Goal: Transaction & Acquisition: Purchase product/service

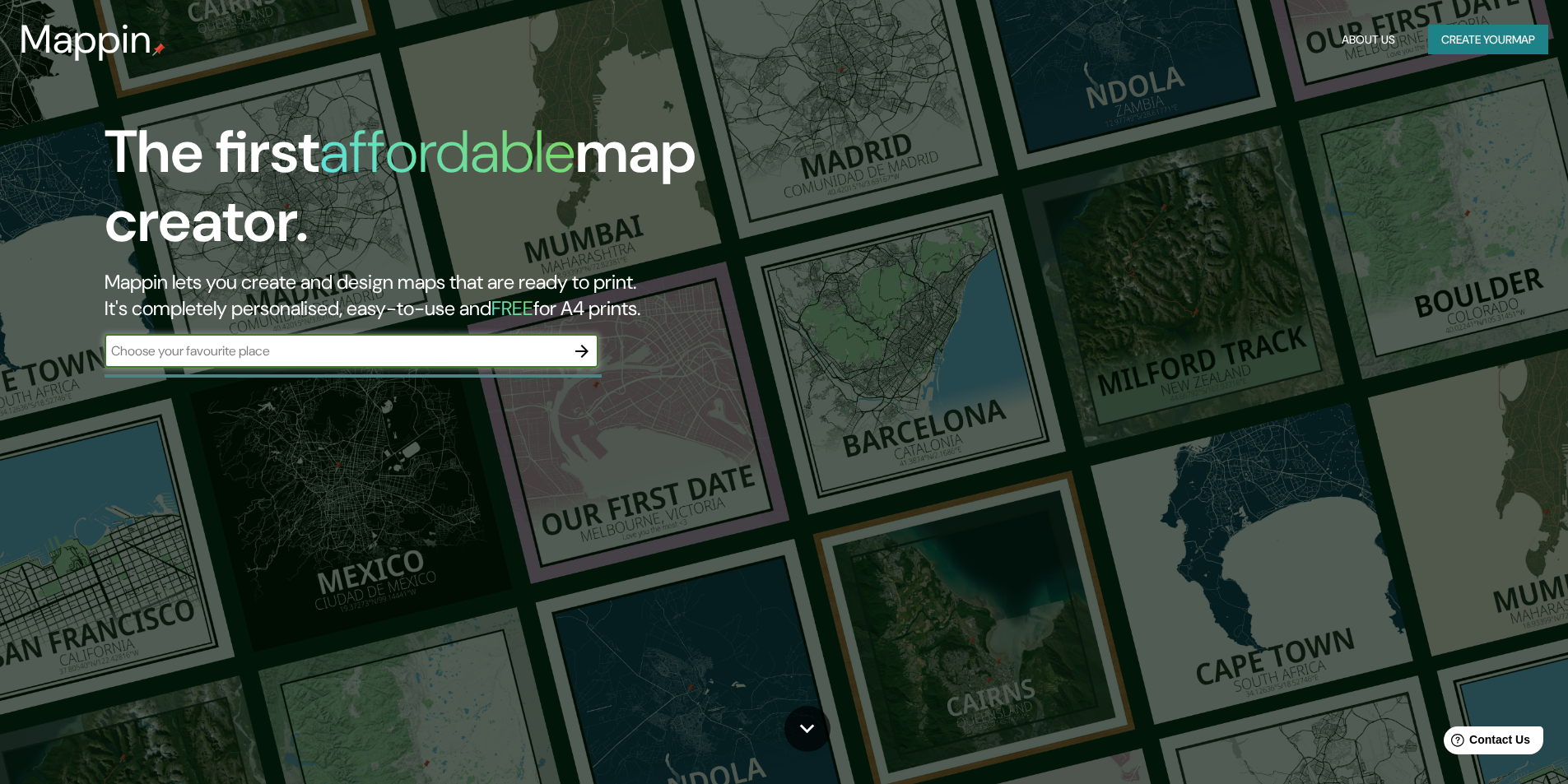
click at [447, 346] on input "text" at bounding box center [335, 351] width 461 height 19
type input "parque [PERSON_NAME]"
click at [590, 348] on icon "button" at bounding box center [582, 352] width 20 height 20
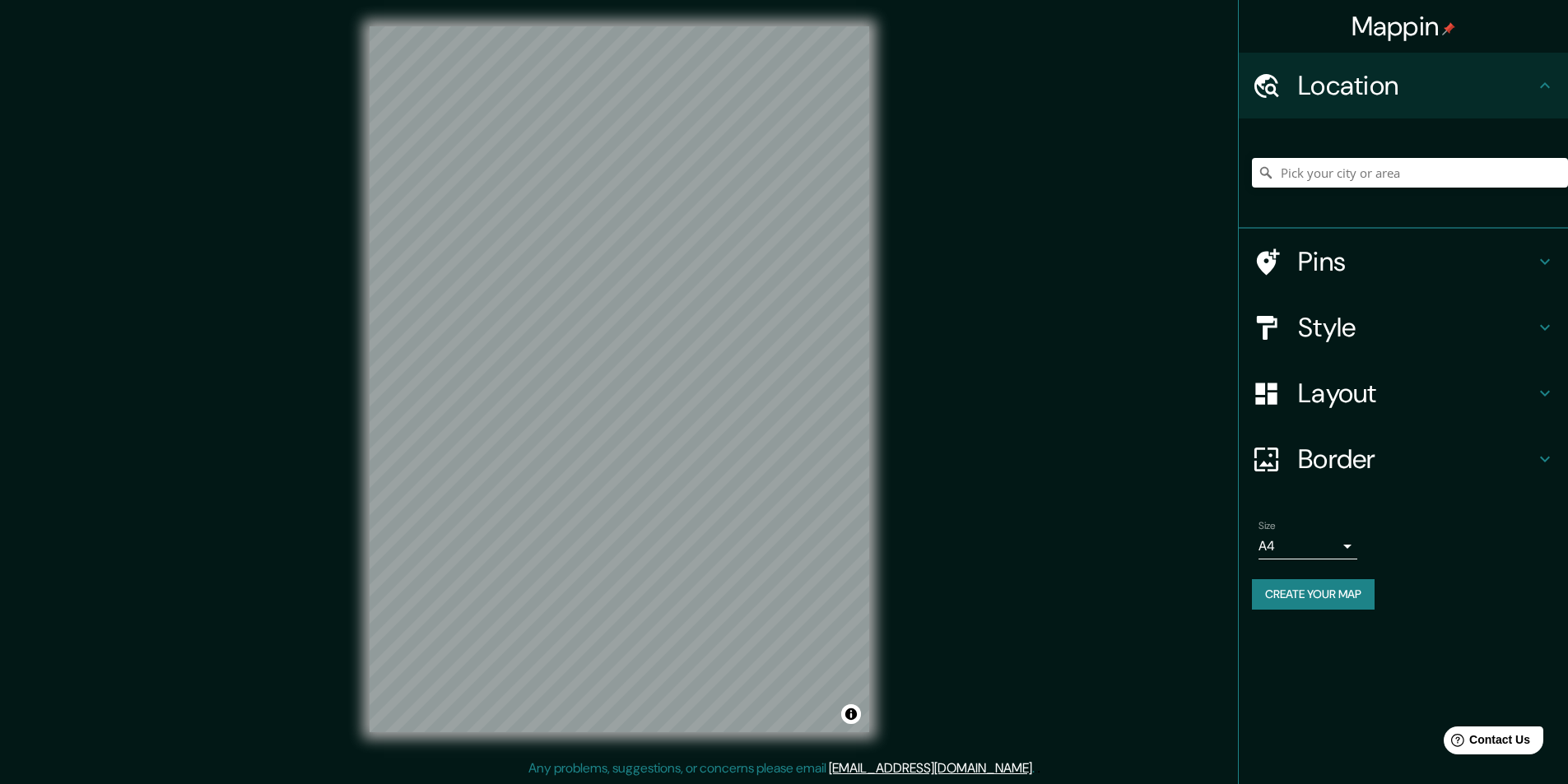
click at [1319, 330] on h4 "Style" at bounding box center [1416, 327] width 237 height 33
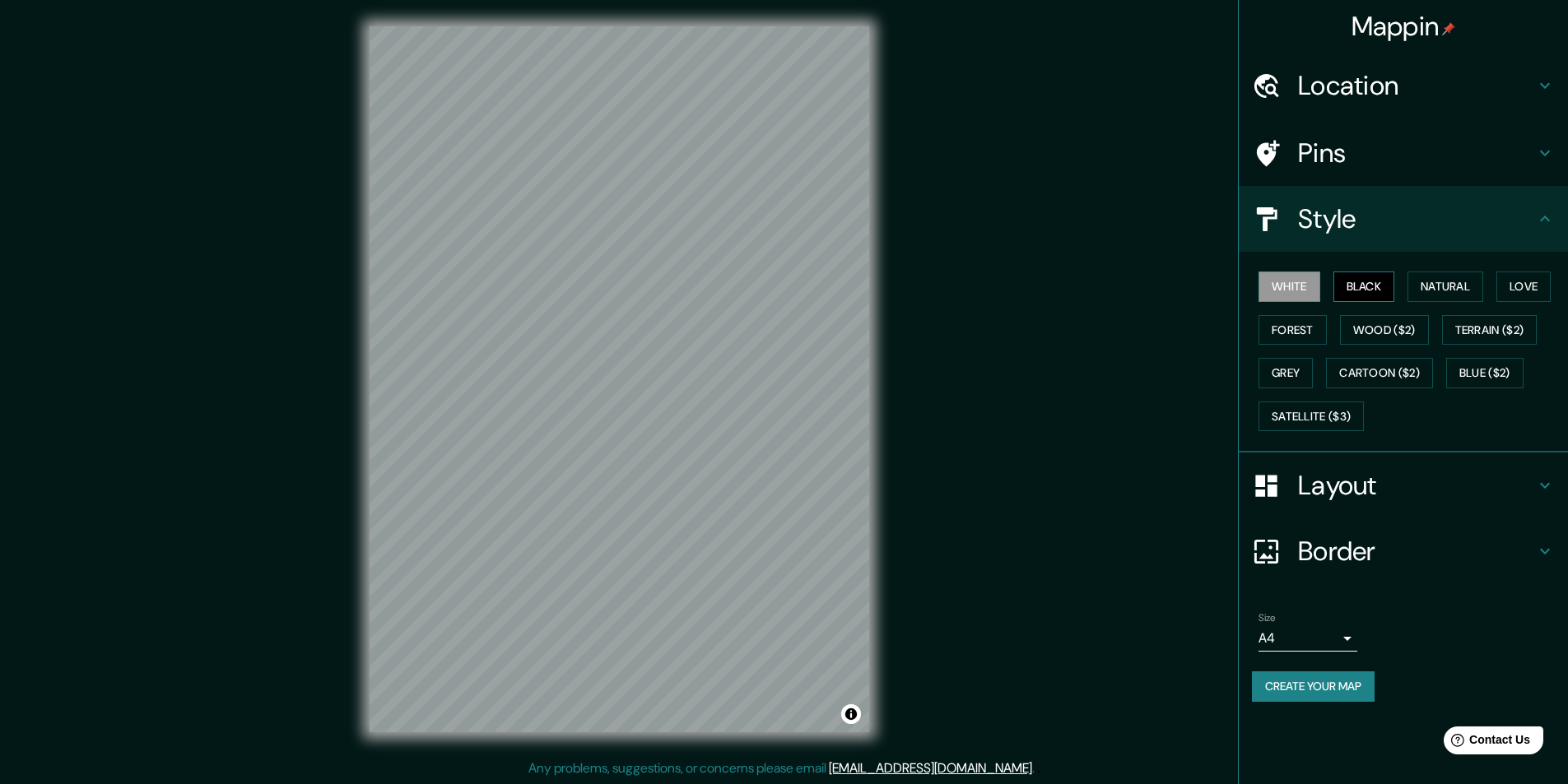
click at [1358, 280] on button "Black" at bounding box center [1365, 287] width 62 height 30
click at [1426, 280] on button "Natural" at bounding box center [1445, 287] width 75 height 30
click at [1532, 282] on button "Love" at bounding box center [1523, 287] width 54 height 30
click at [1283, 333] on button "Forest" at bounding box center [1292, 330] width 68 height 30
click at [1373, 331] on button "Wood ($2)" at bounding box center [1384, 330] width 89 height 30
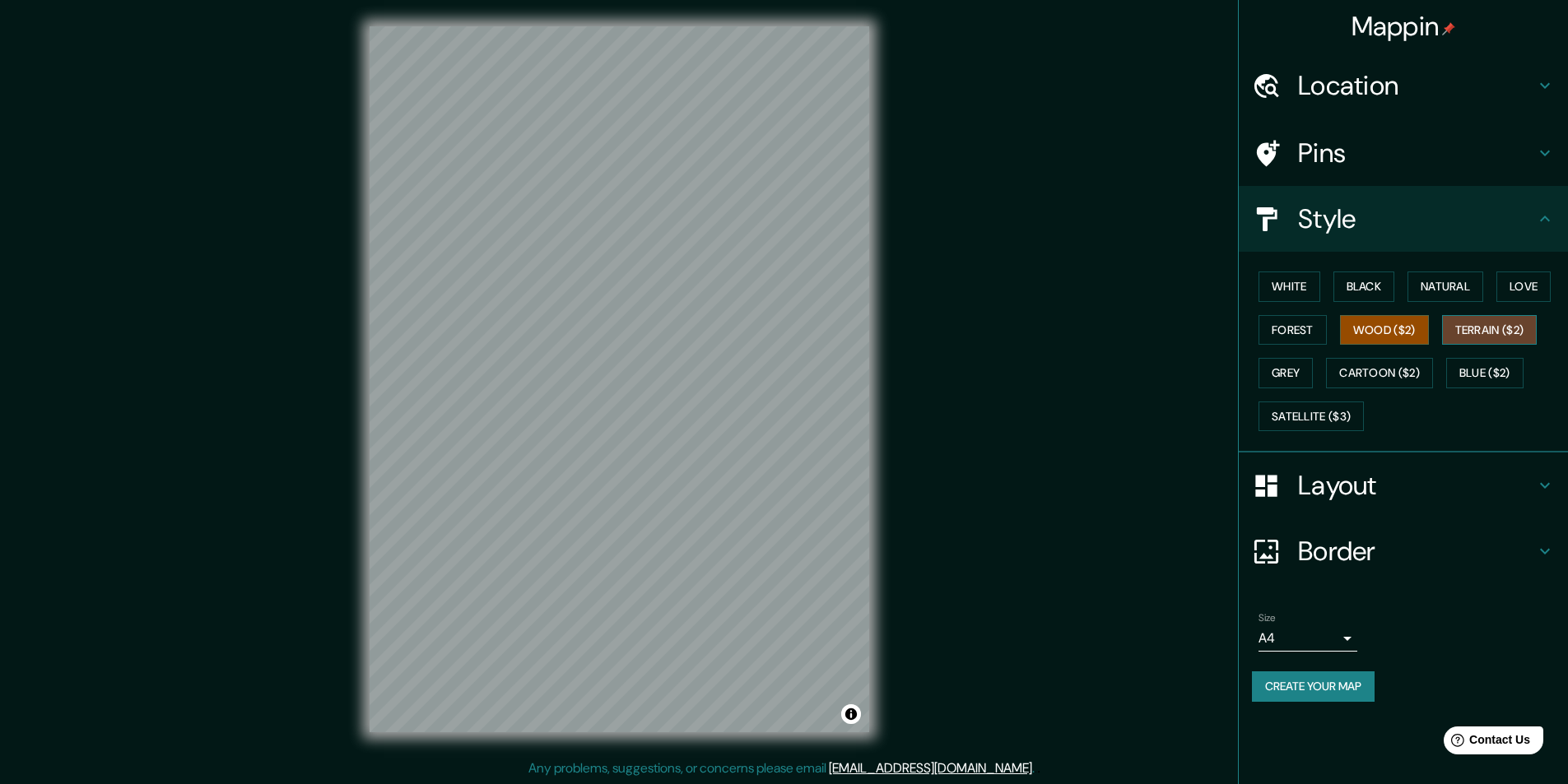
click at [1485, 328] on button "Terrain ($2)" at bounding box center [1490, 330] width 96 height 30
click at [1296, 373] on button "Grey" at bounding box center [1285, 373] width 54 height 30
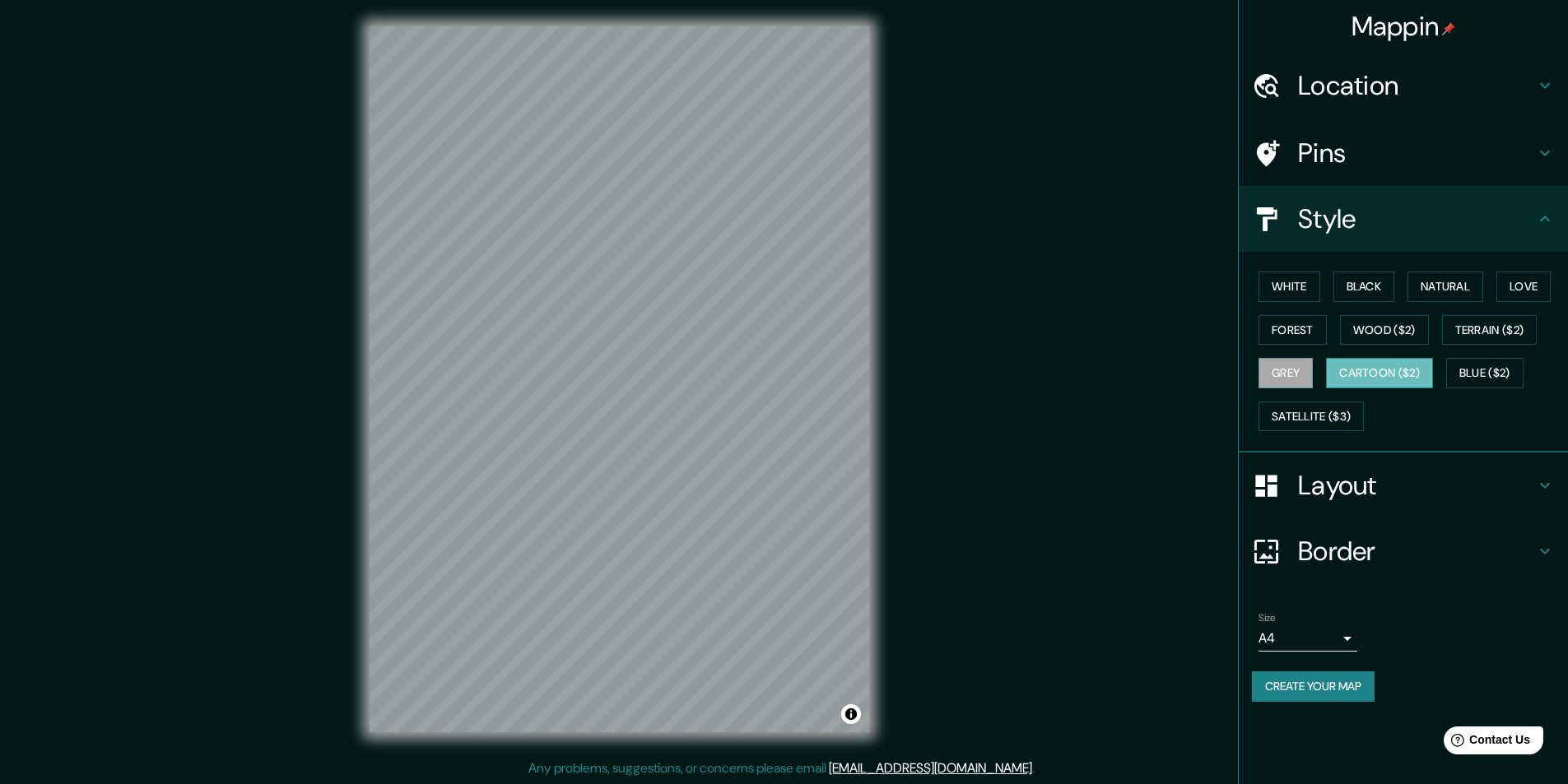
click at [1366, 373] on button "Cartoon ($2)" at bounding box center [1379, 373] width 107 height 30
click at [1498, 368] on button "Blue ($2)" at bounding box center [1485, 373] width 77 height 30
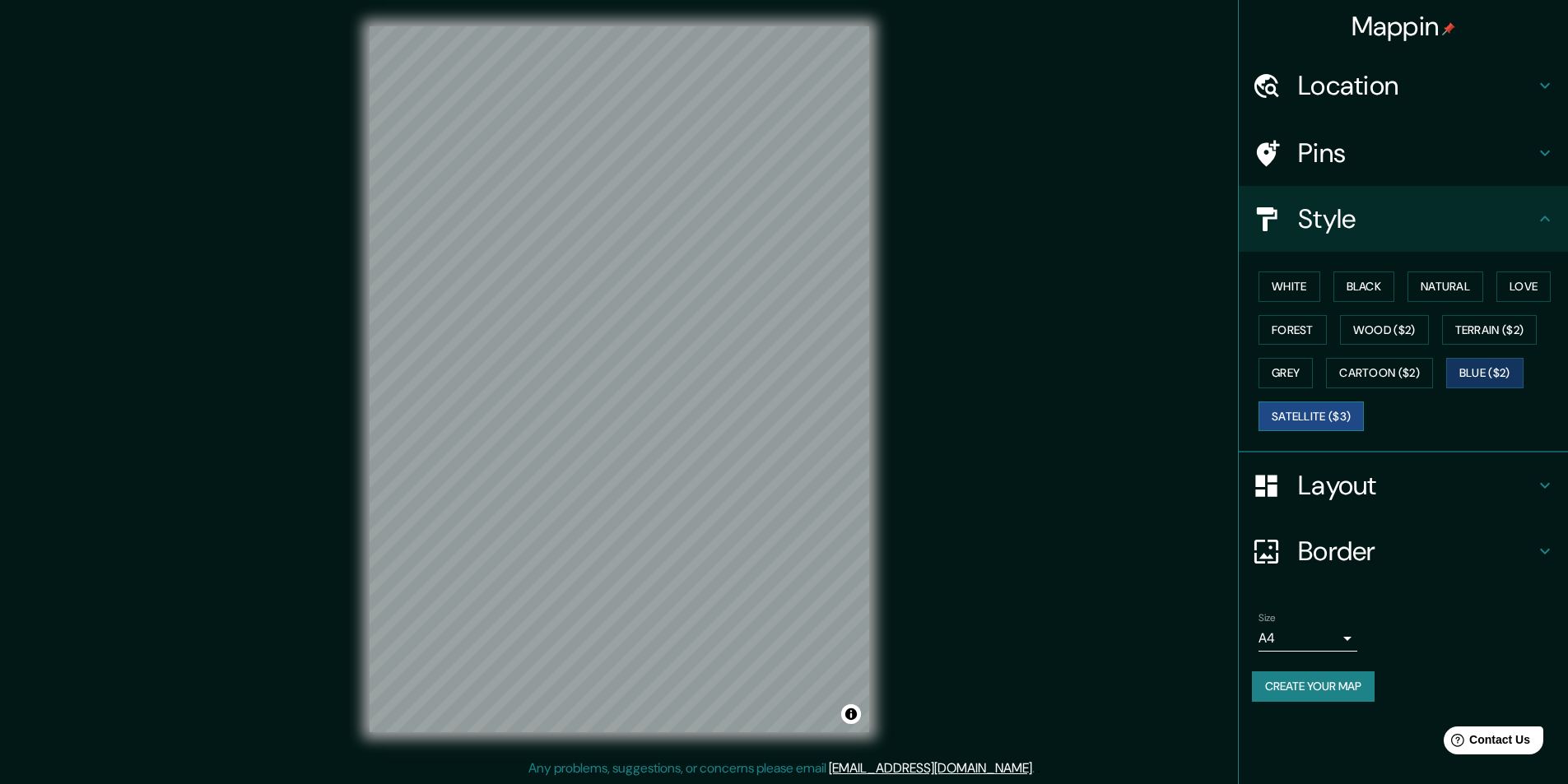
click at [1302, 416] on button "Satellite ($3)" at bounding box center [1311, 416] width 106 height 30
click at [1305, 284] on button "White" at bounding box center [1289, 287] width 62 height 30
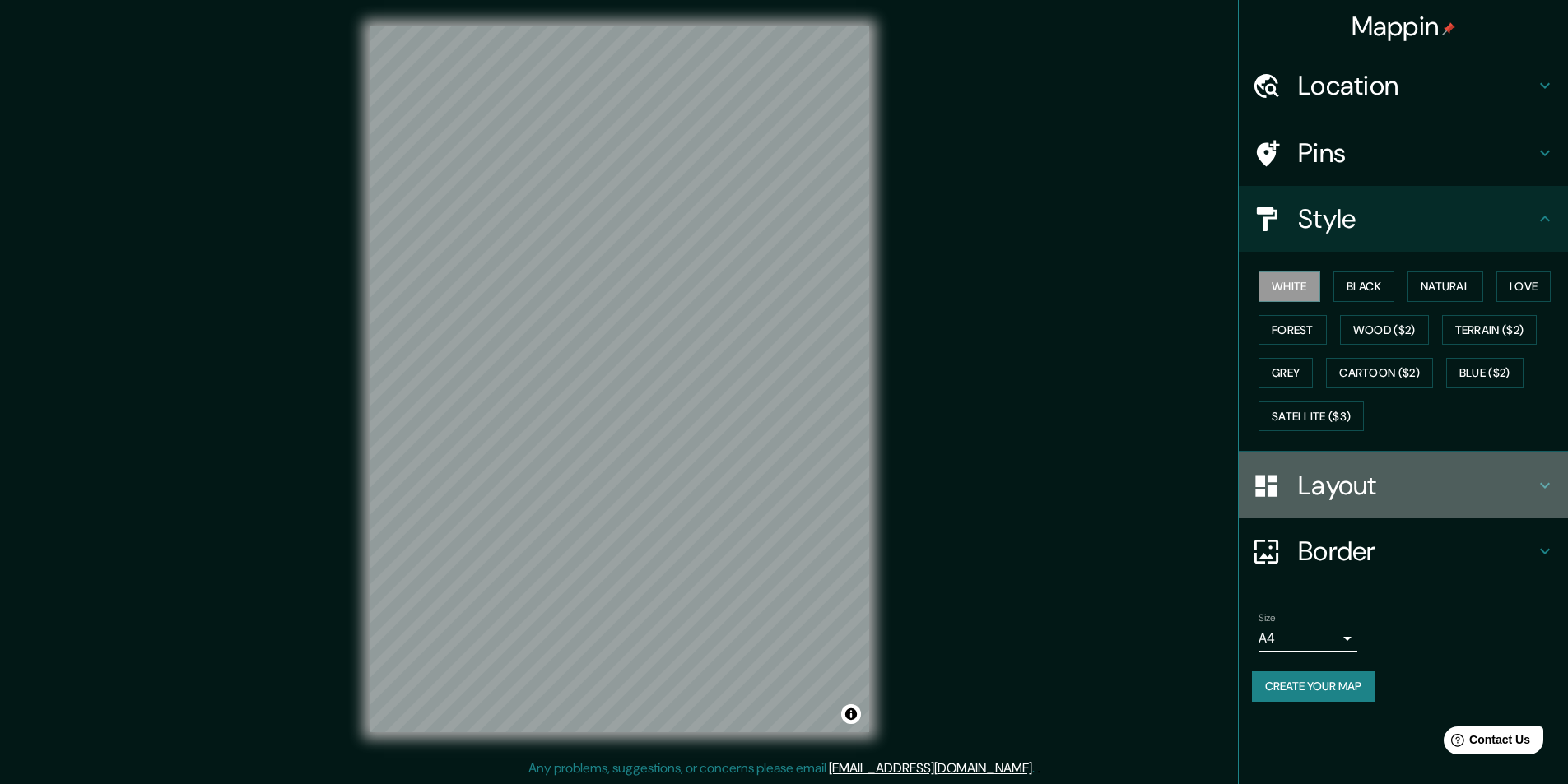
click at [1367, 490] on h4 "Layout" at bounding box center [1416, 485] width 237 height 33
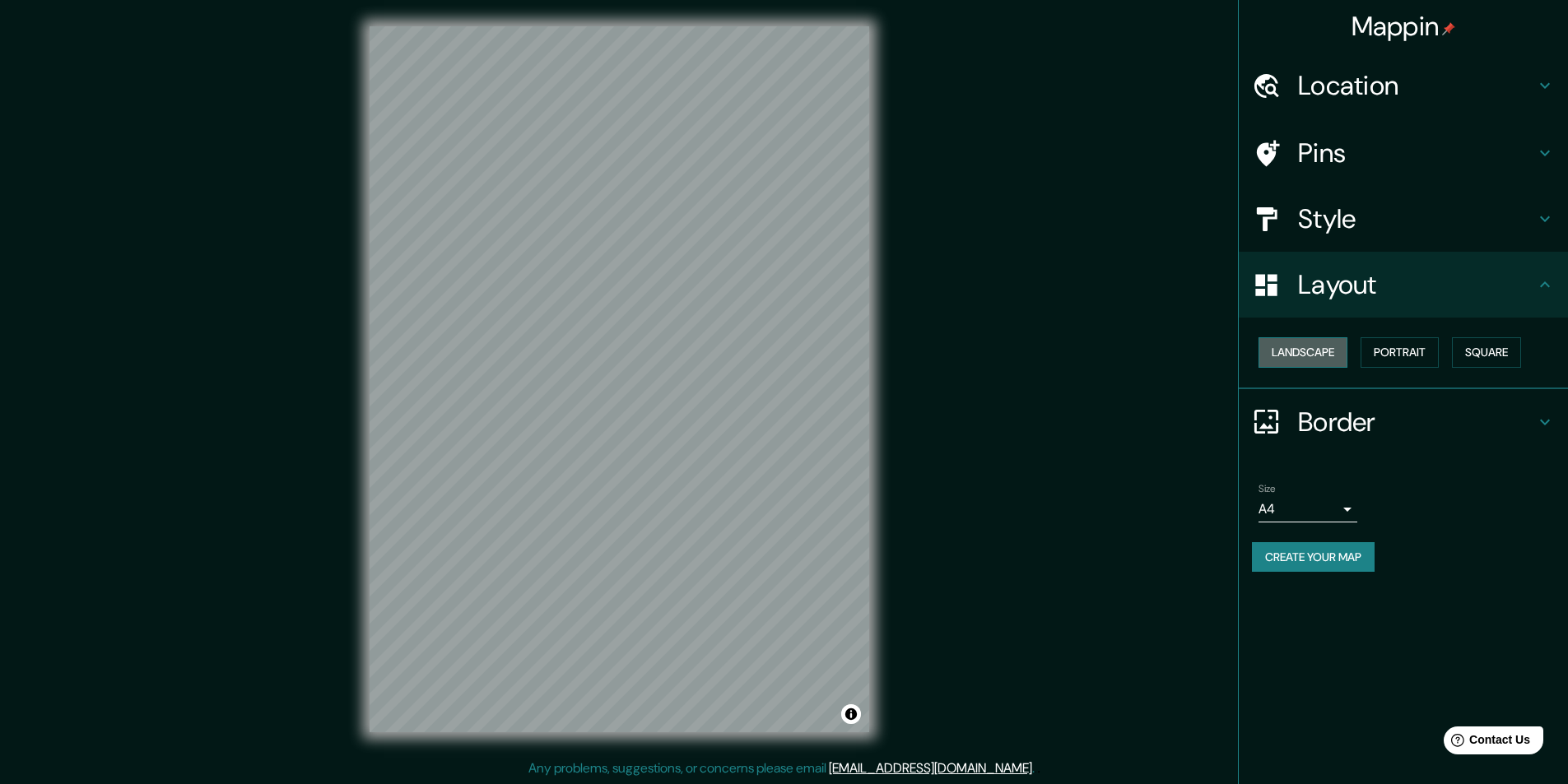
click at [1309, 352] on button "Landscape" at bounding box center [1303, 352] width 89 height 30
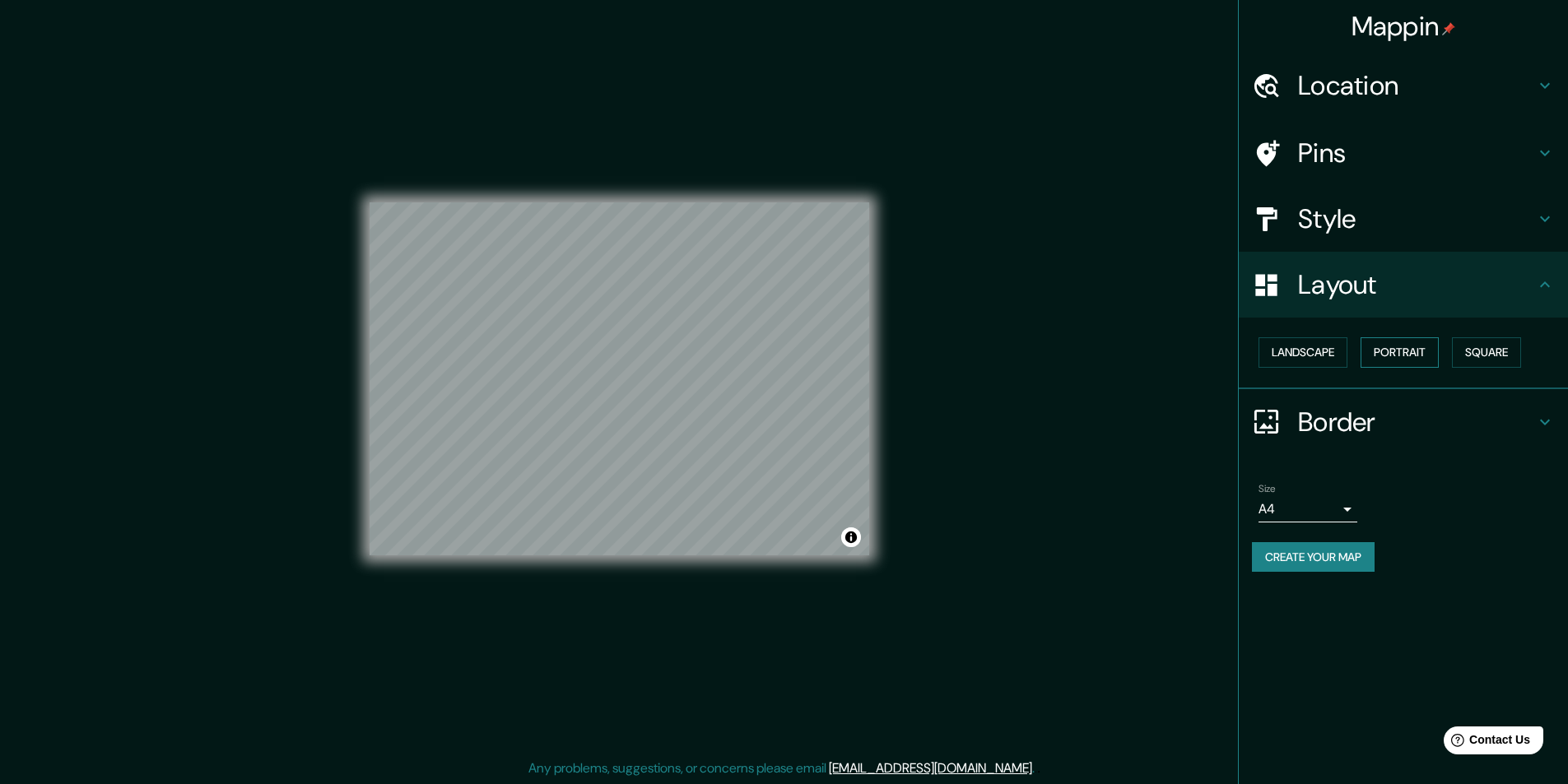
click at [1403, 352] on button "Portrait" at bounding box center [1399, 352] width 78 height 30
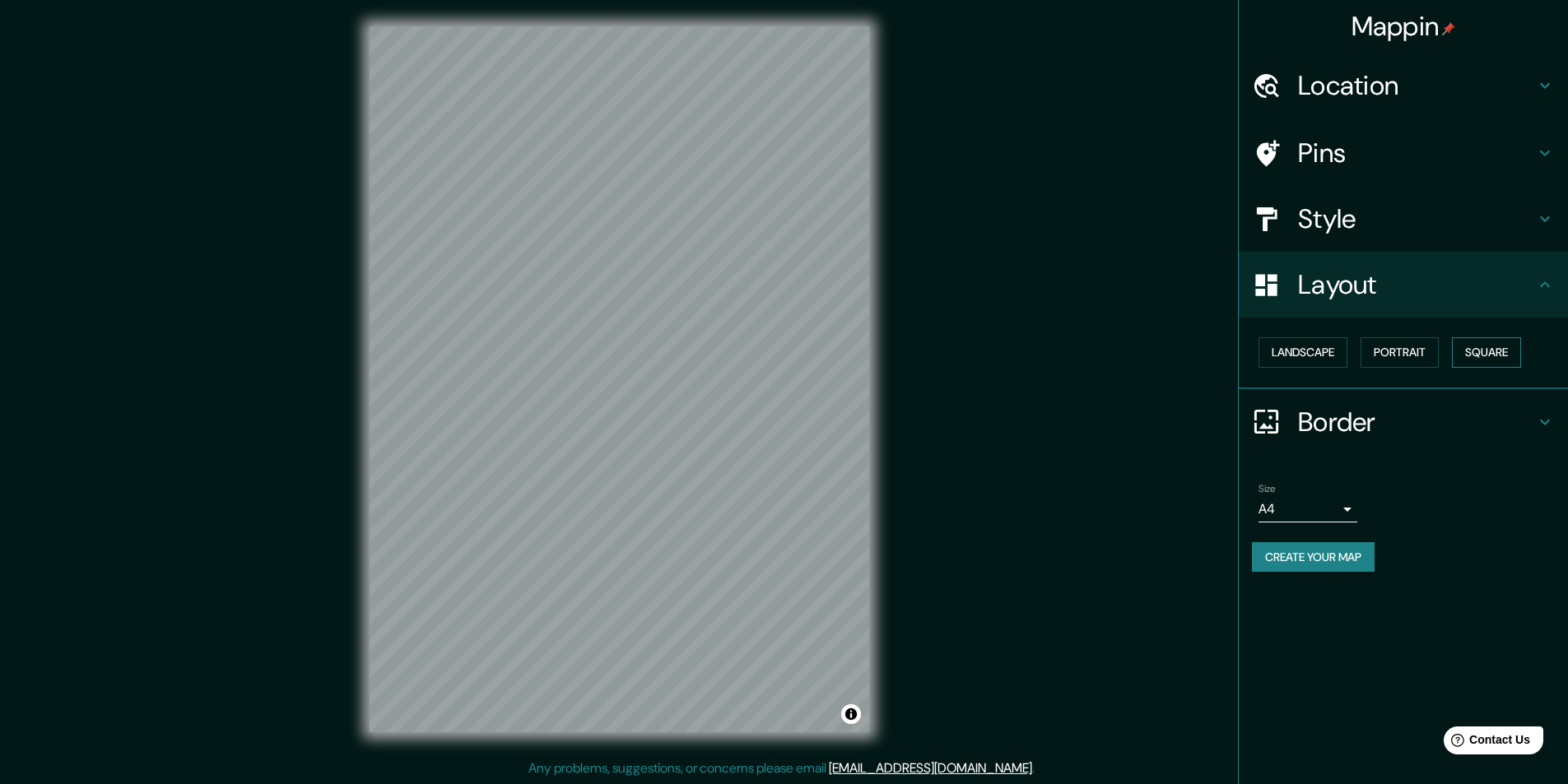
click at [1507, 350] on button "Square" at bounding box center [1486, 352] width 69 height 30
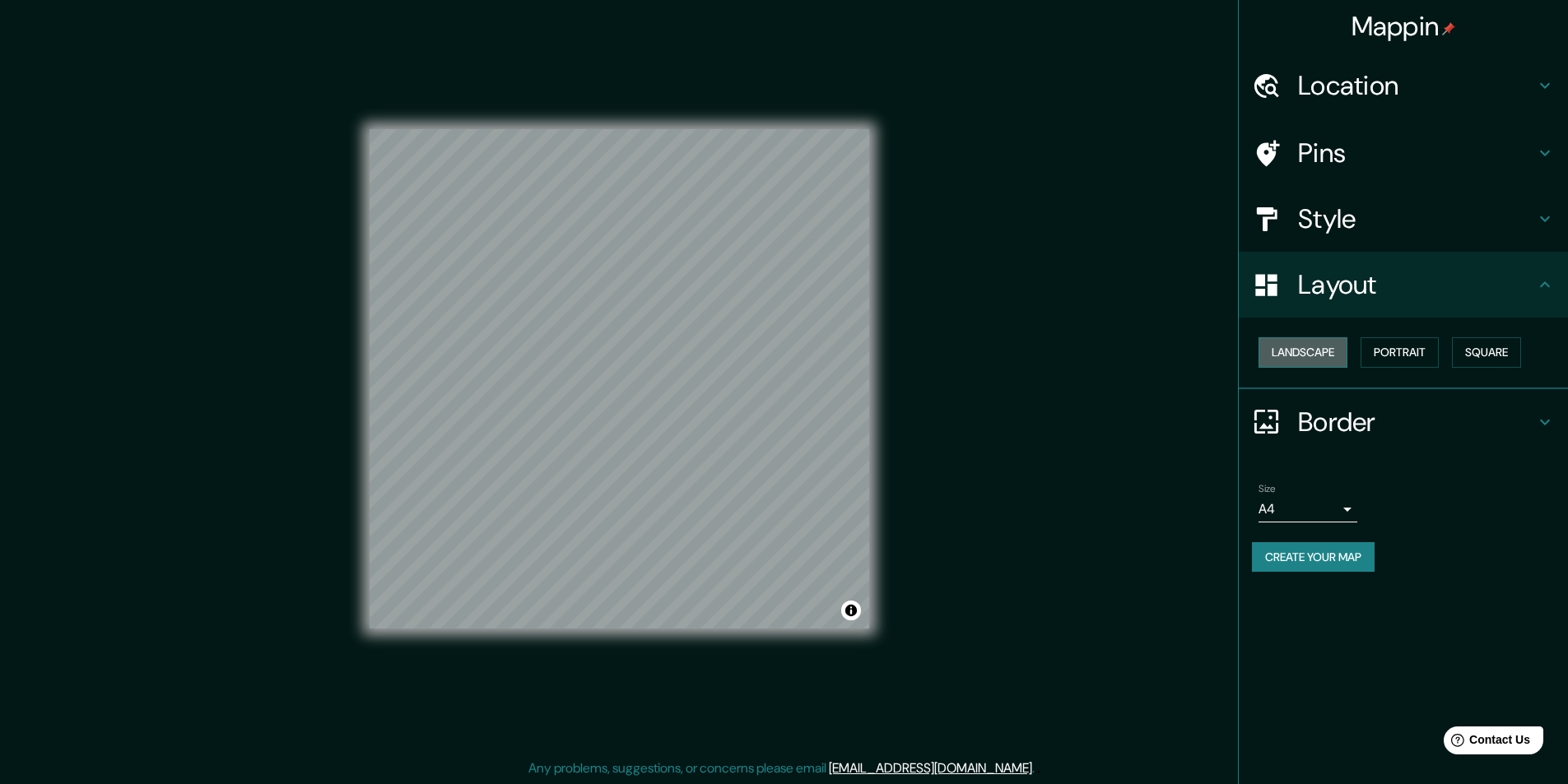
click at [1299, 352] on button "Landscape" at bounding box center [1303, 352] width 89 height 30
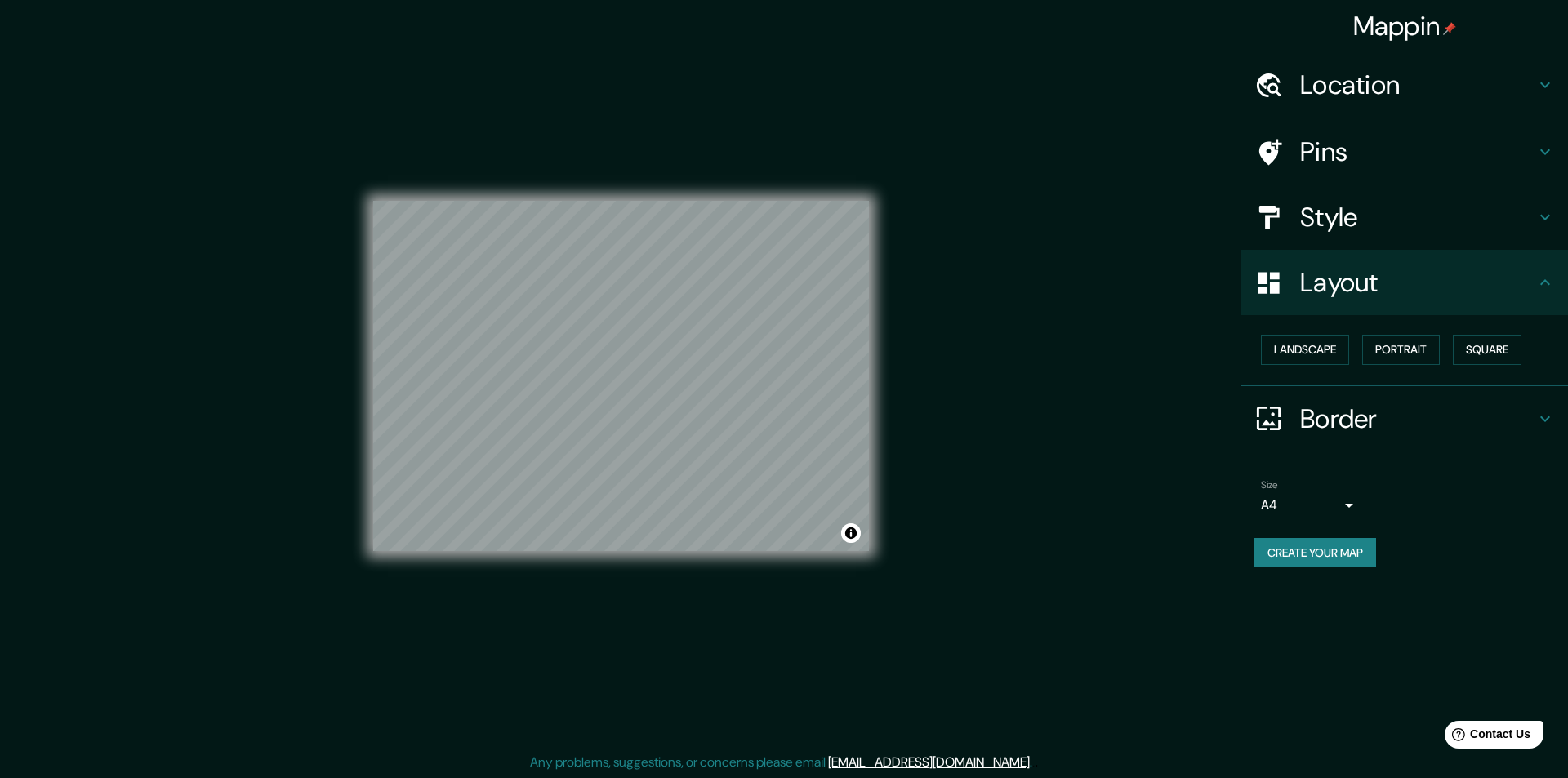
click at [1328, 508] on body "Mappin Location Pins Style Layout Landscape Portrait Square Border Choose a bor…" at bounding box center [784, 389] width 1568 height 778
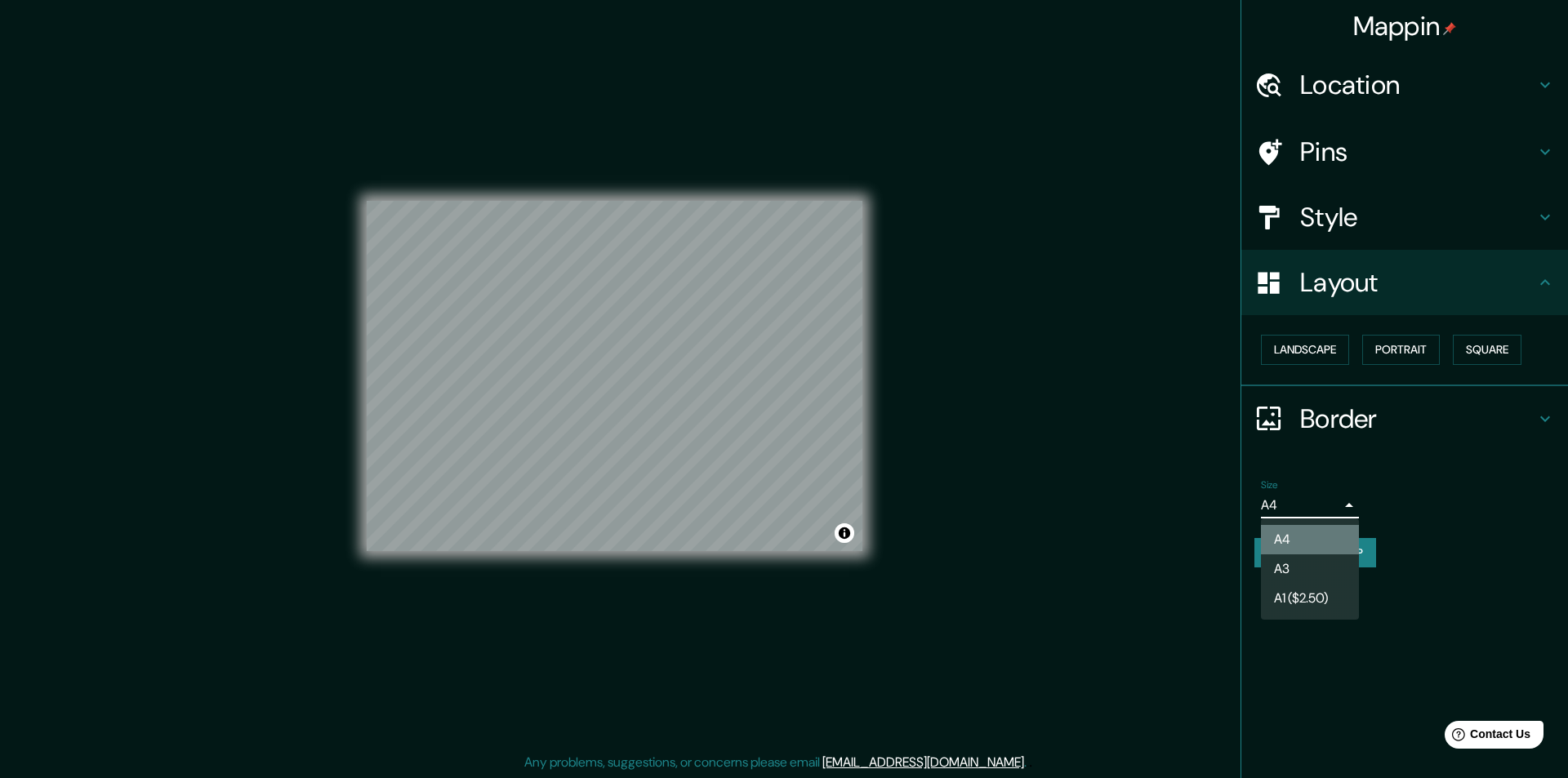
click at [1320, 545] on li "A4" at bounding box center [1309, 539] width 98 height 29
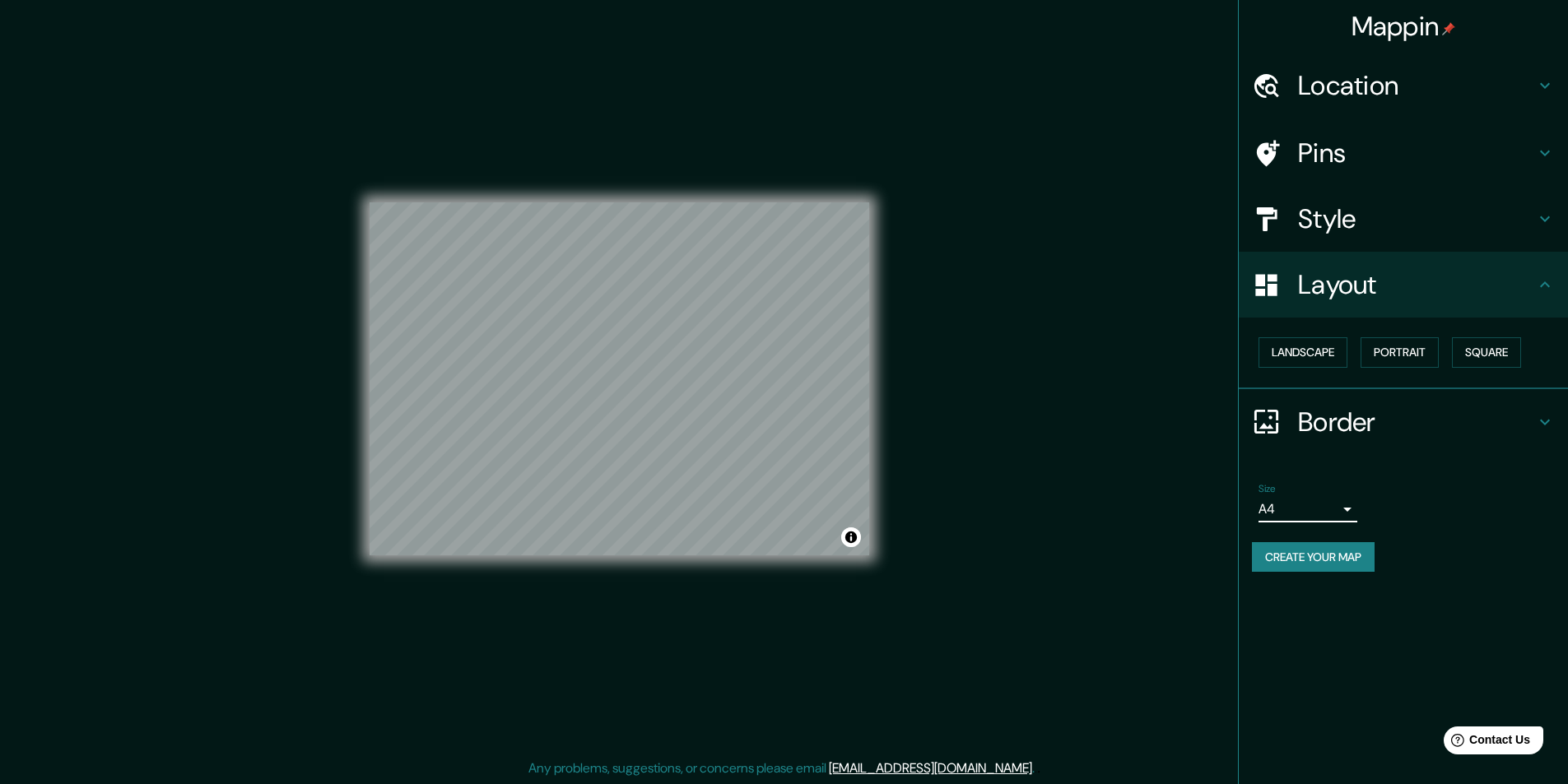
click at [1439, 505] on div "Size A4 single" at bounding box center [1403, 503] width 303 height 52
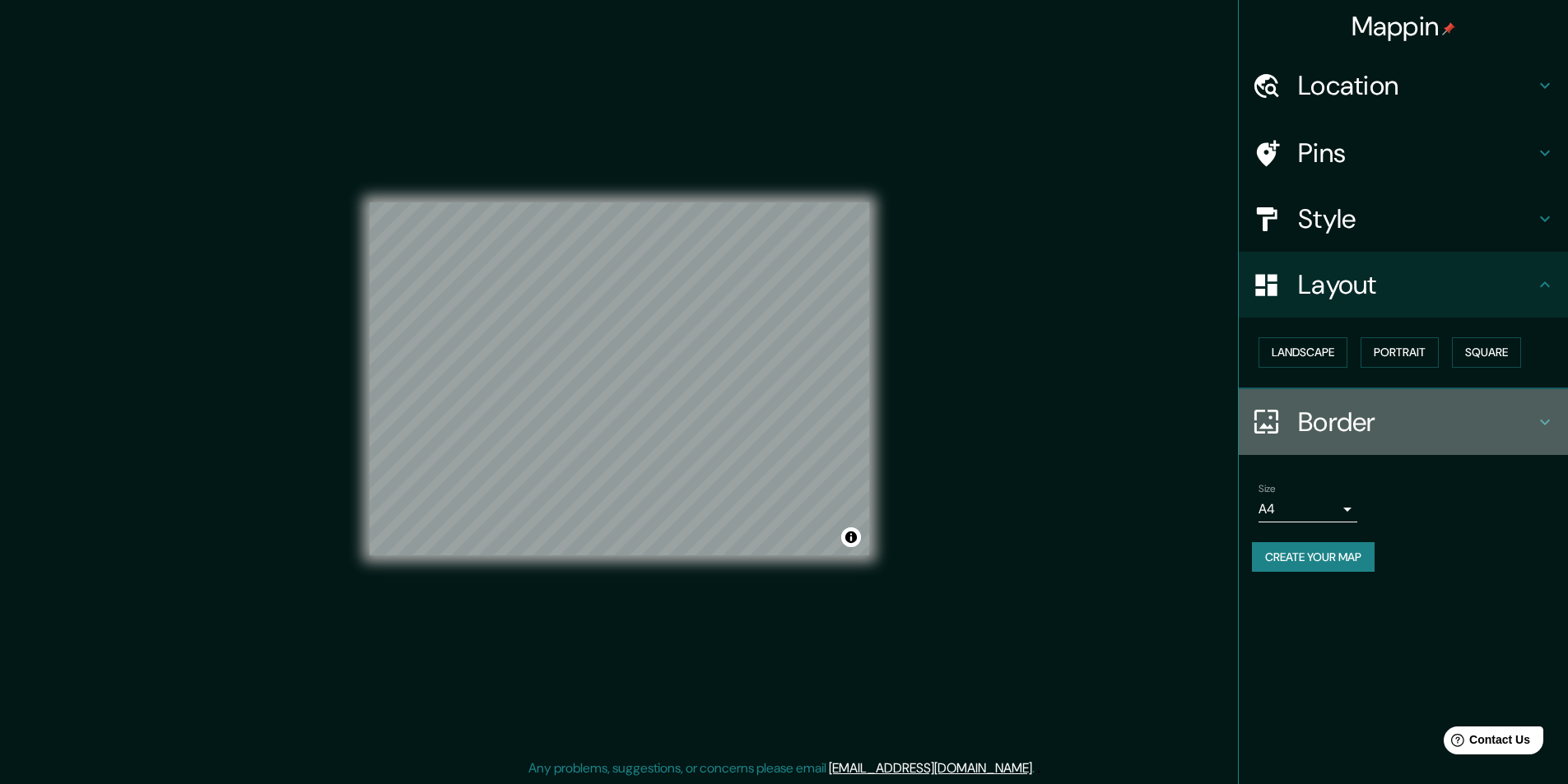
click at [1378, 415] on h4 "Border" at bounding box center [1416, 422] width 237 height 33
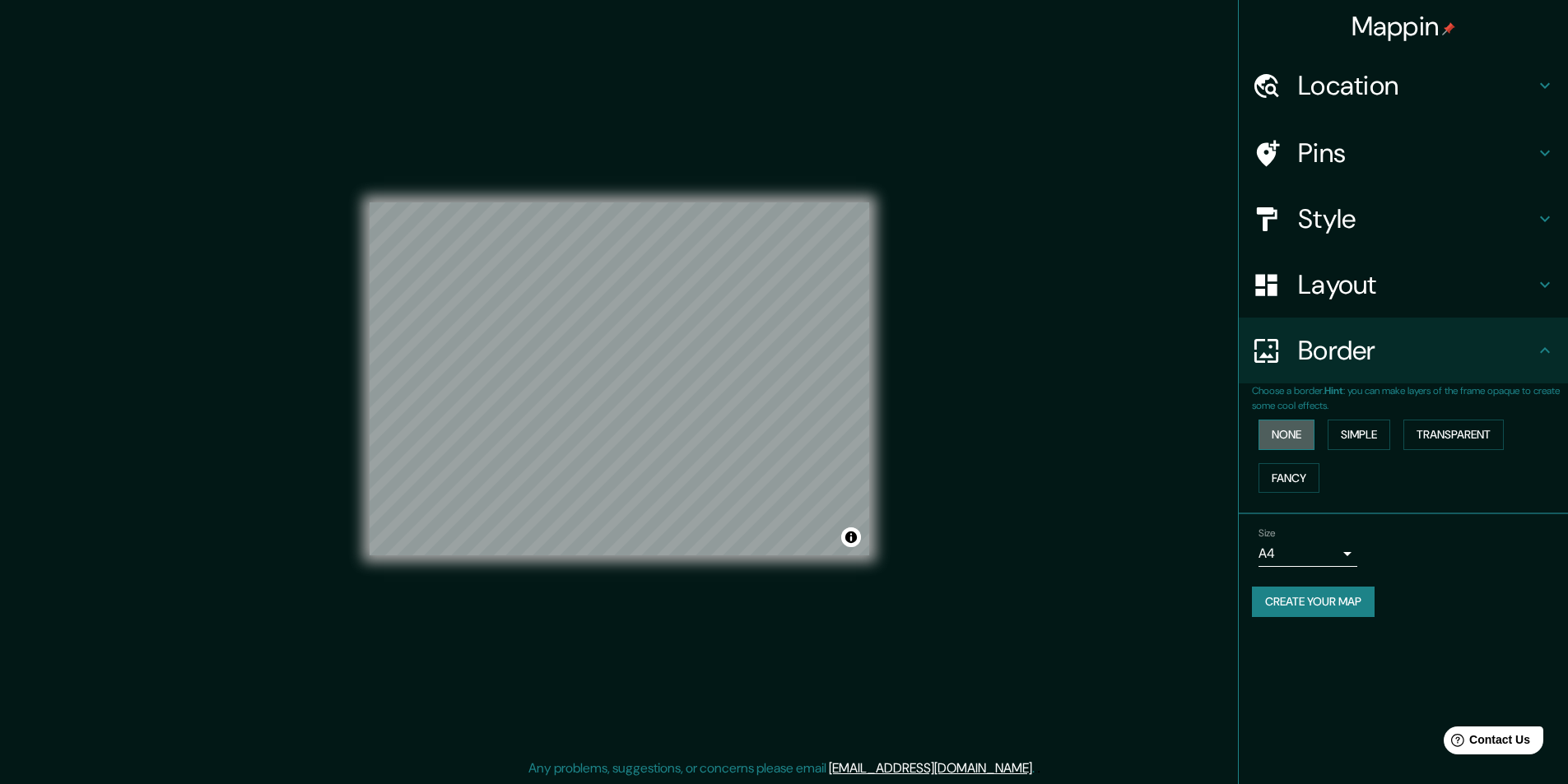
click at [1301, 435] on button "None" at bounding box center [1286, 435] width 56 height 30
click at [1349, 434] on button "Simple" at bounding box center [1358, 435] width 62 height 30
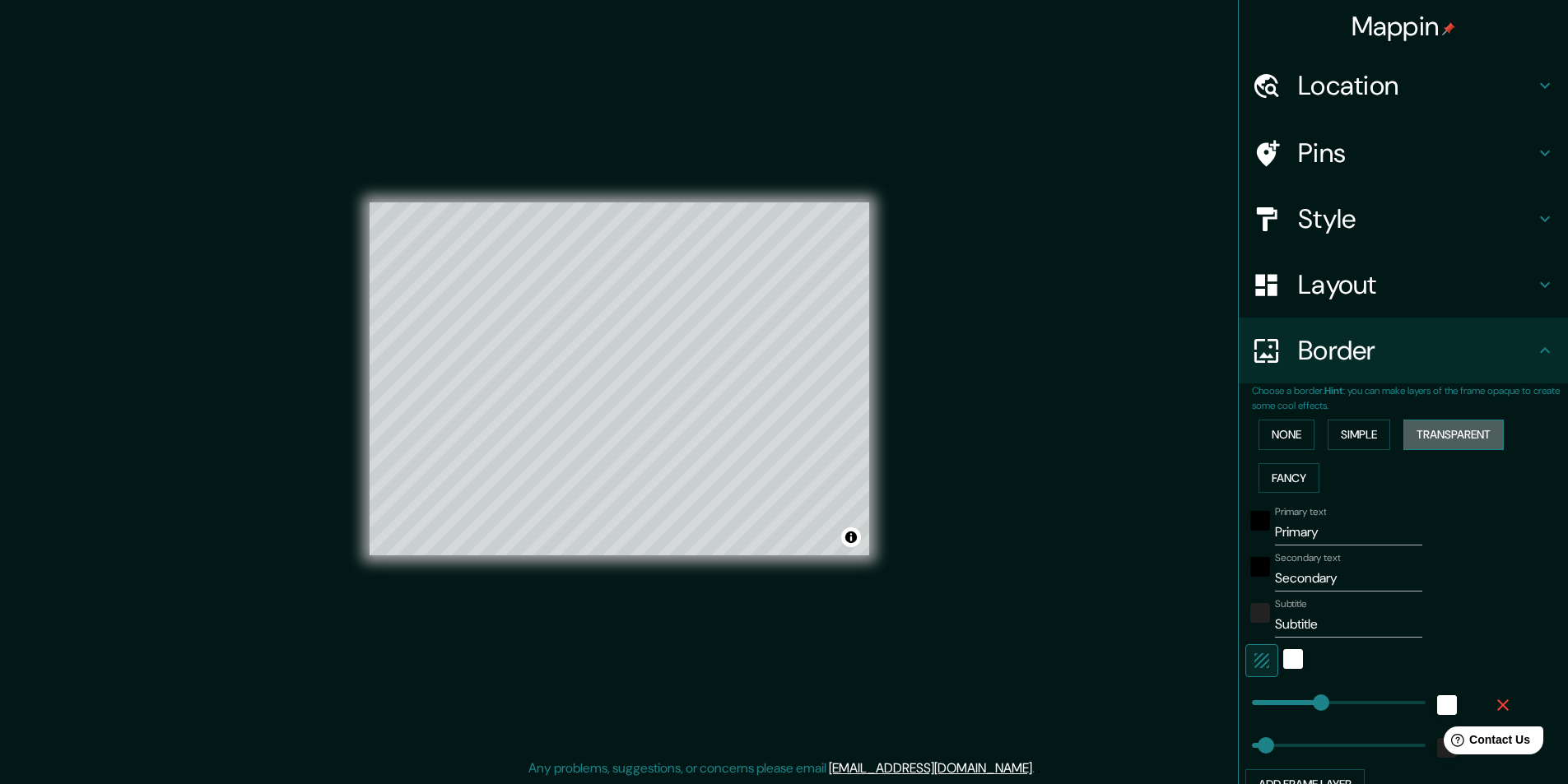
click at [1453, 430] on button "Transparent" at bounding box center [1453, 435] width 100 height 30
click at [1268, 477] on button "Fancy" at bounding box center [1288, 479] width 61 height 30
click at [1354, 432] on button "Simple" at bounding box center [1358, 435] width 62 height 30
click at [1476, 439] on button "Transparent" at bounding box center [1453, 435] width 100 height 30
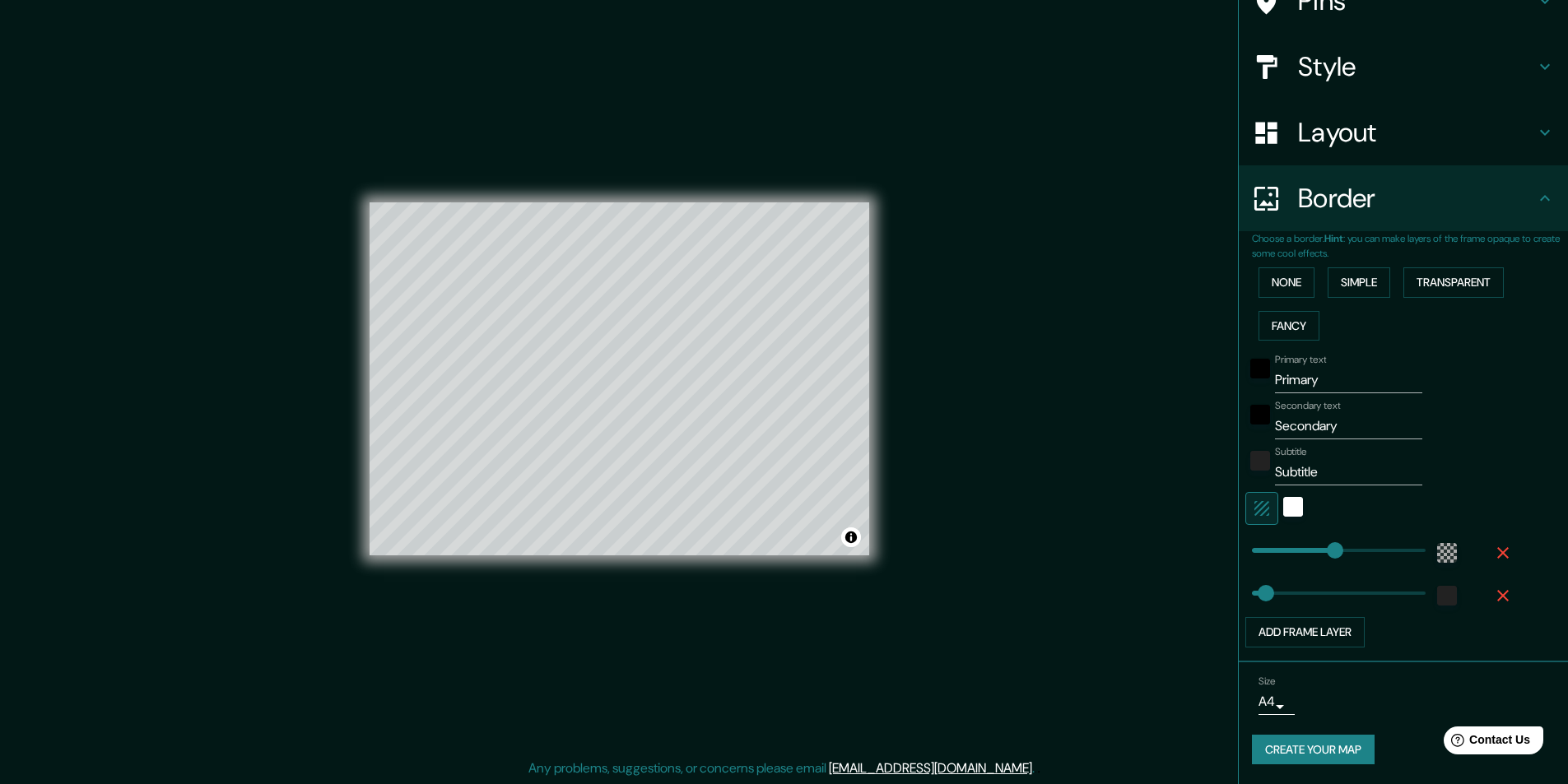
scroll to position [70, 0]
